Goal: Task Accomplishment & Management: Manage account settings

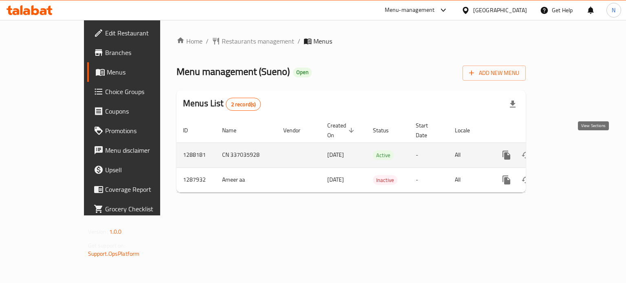
click at [575, 146] on link "enhanced table" at bounding box center [566, 156] width 20 height 20
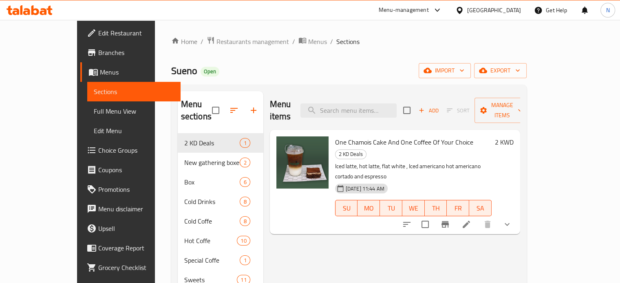
click at [390, 136] on span "One Chamois Cake And One Coffee Of Your Choice" at bounding box center [404, 142] width 138 height 12
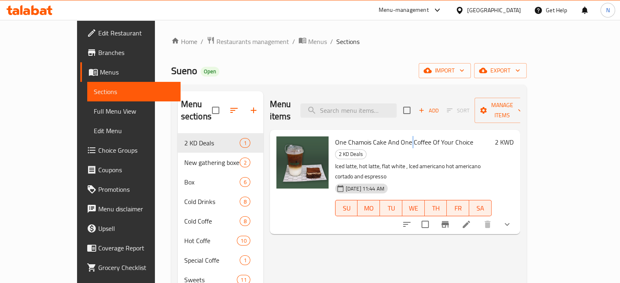
click at [390, 136] on span "One Chamois Cake And One Coffee Of Your Choice" at bounding box center [404, 142] width 138 height 12
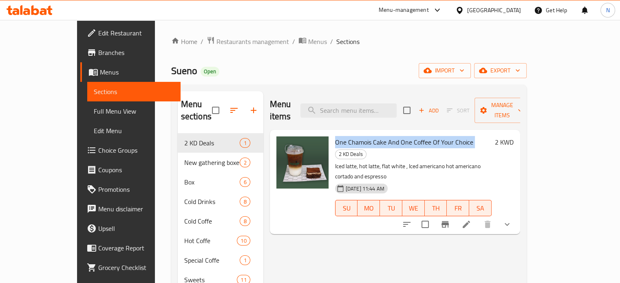
click at [390, 136] on span "One Chamois Cake And One Coffee Of Your Choice" at bounding box center [404, 142] width 138 height 12
click at [98, 57] on span "Branches" at bounding box center [136, 53] width 76 height 10
